Goal: Task Accomplishment & Management: Manage account settings

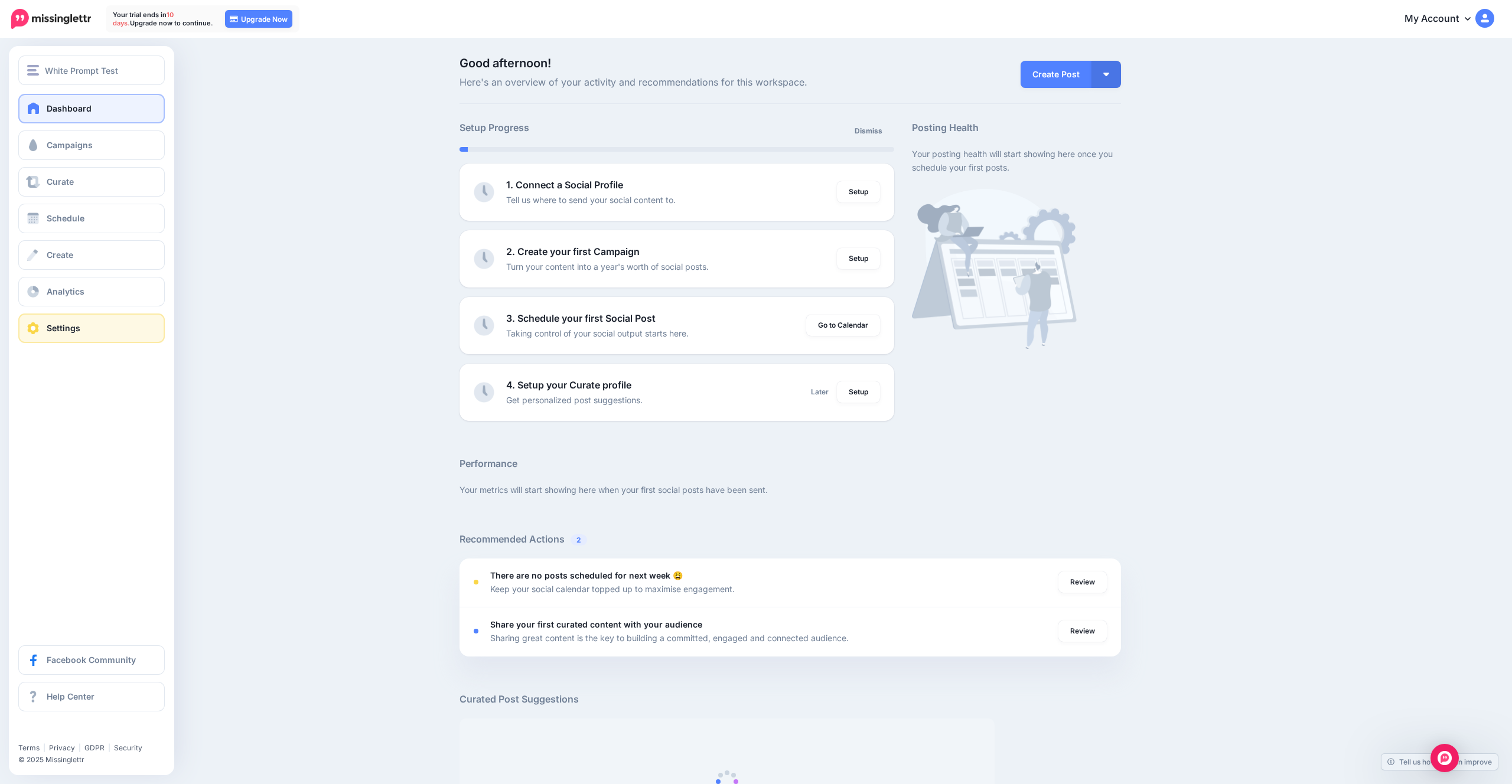
click at [65, 337] on link "Settings" at bounding box center [92, 329] width 147 height 30
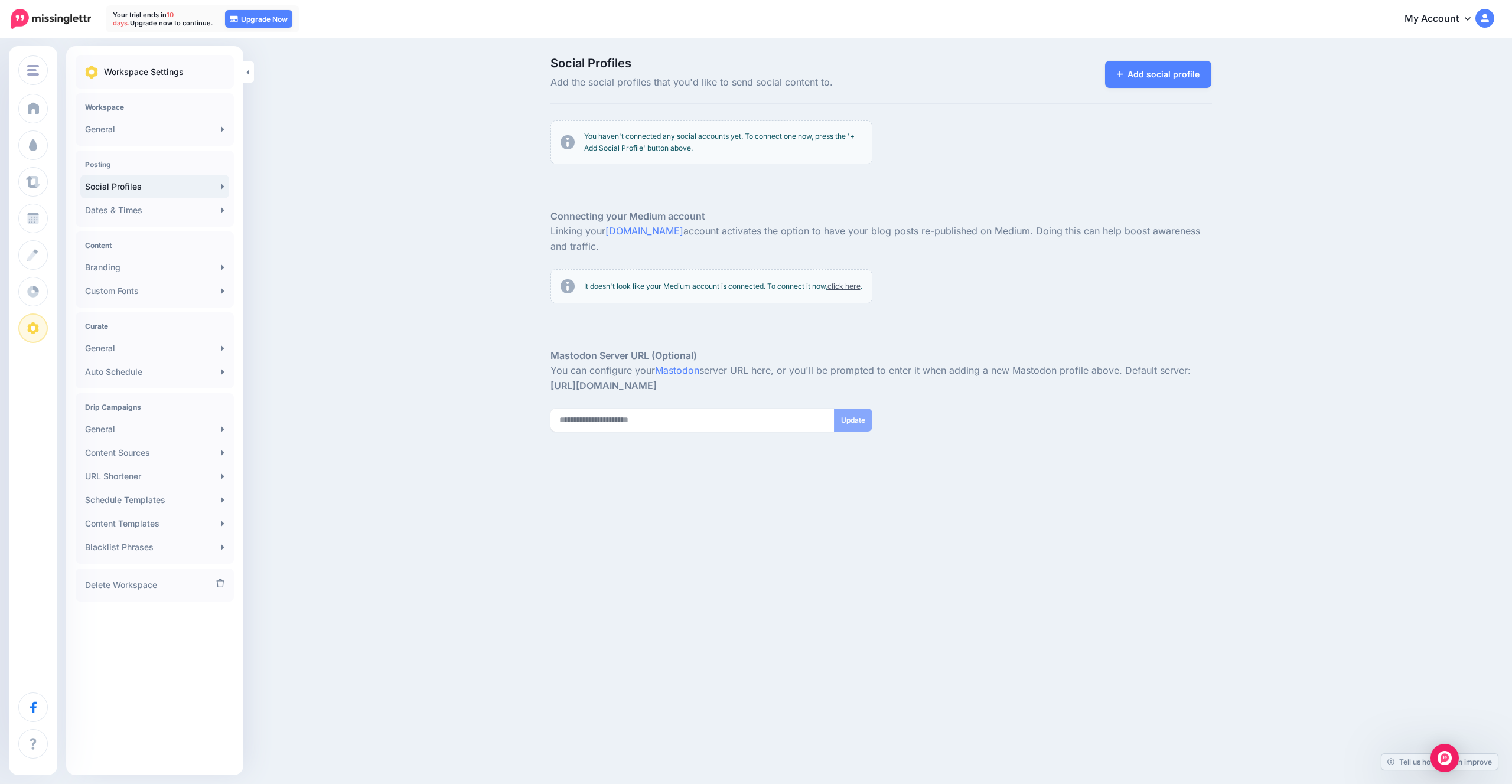
click at [680, 121] on div "You haven't connected any social accounts yet. To connect one now, press the '+…" at bounding box center [711, 142] width 321 height 44
click at [1134, 84] on link "Add social profile" at bounding box center [1158, 74] width 107 height 27
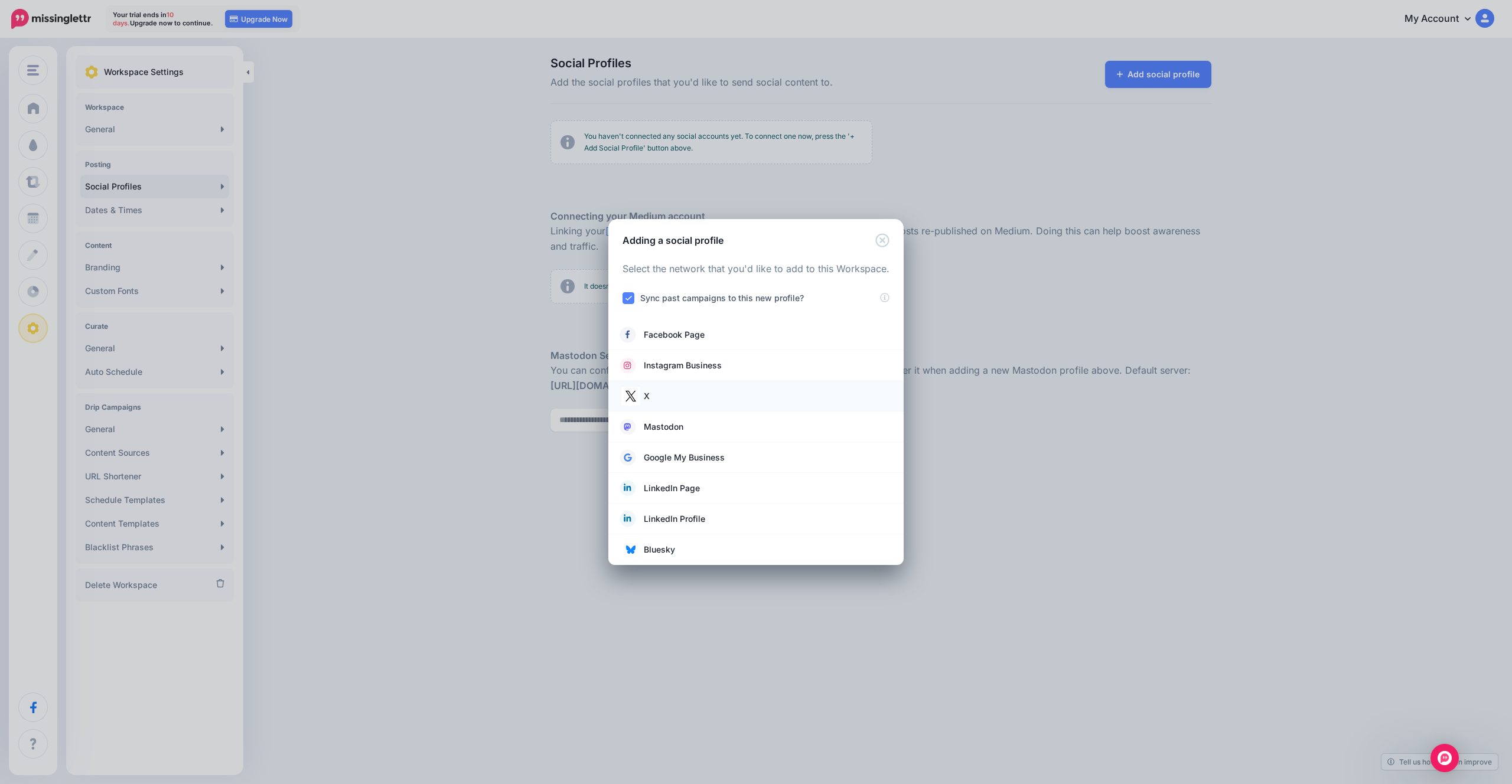
click at [679, 393] on link "X" at bounding box center [755, 396] width 272 height 17
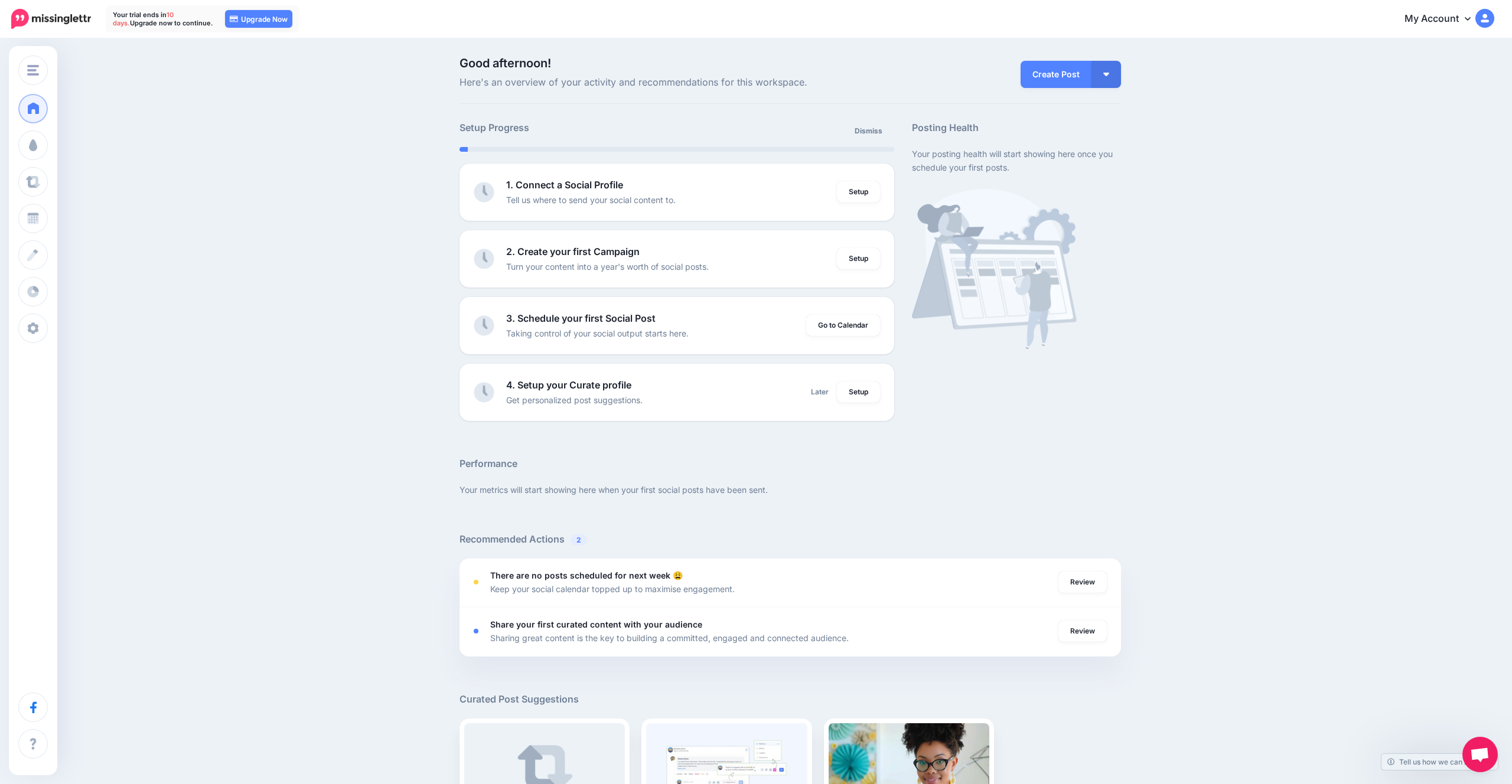
click at [1464, 19] on icon at bounding box center [1467, 19] width 6 height 9
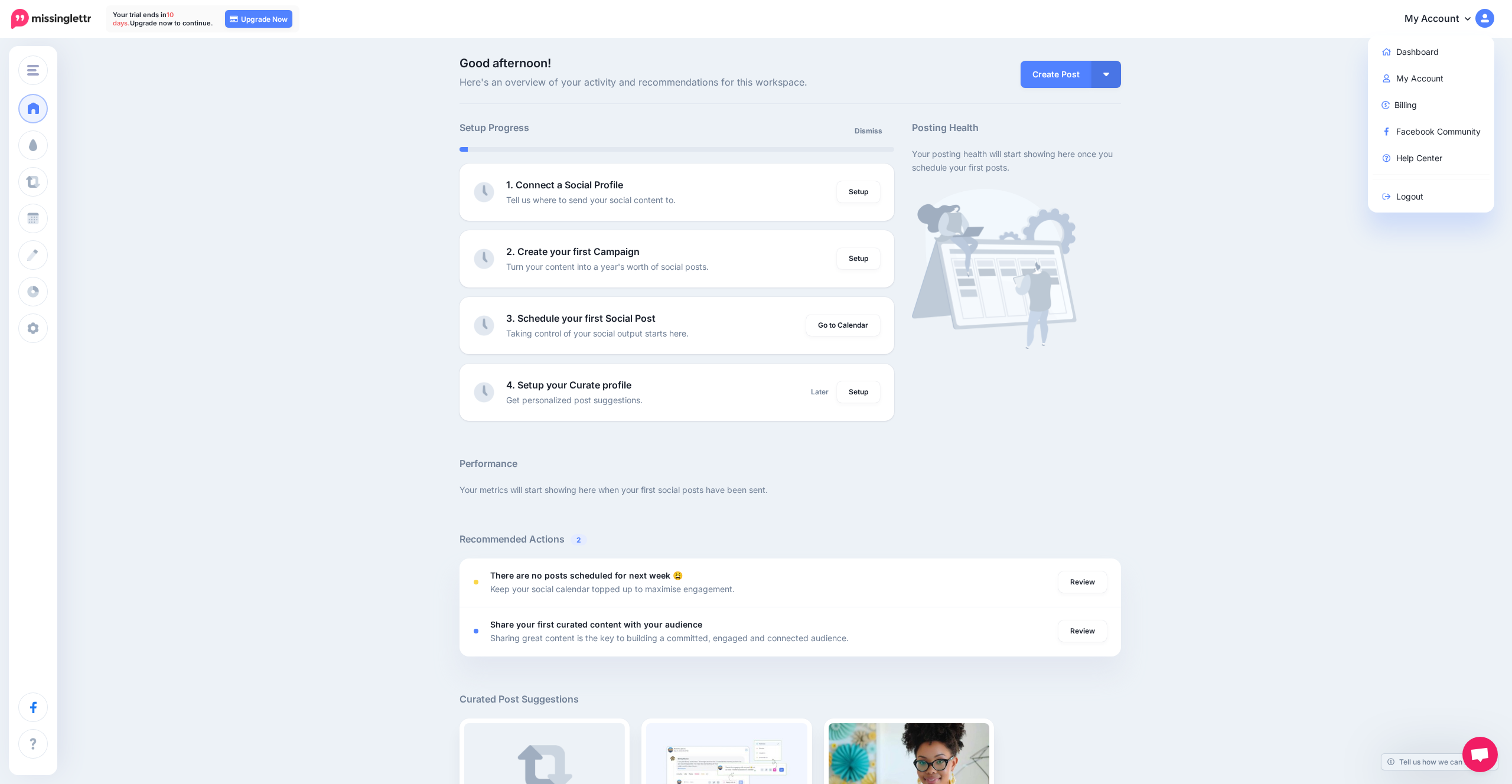
click at [1308, 77] on div "Good afternoon! Here's an overview of your activity and recommendations for thi…" at bounding box center [756, 523] width 1512 height 968
